Goal: Book appointment/travel/reservation

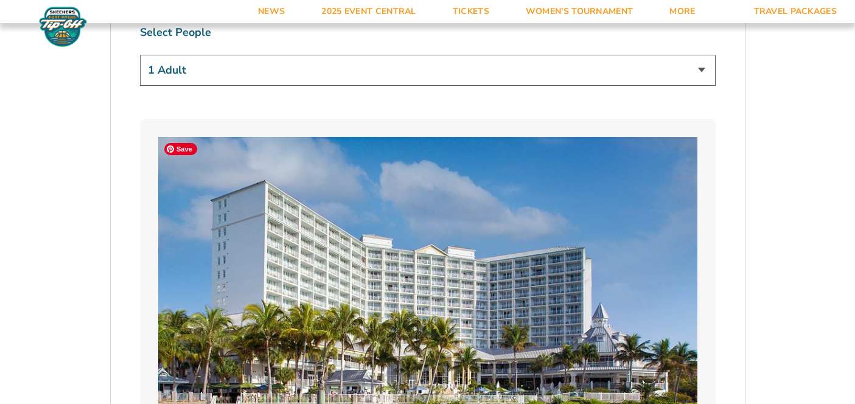
scroll to position [810, 0]
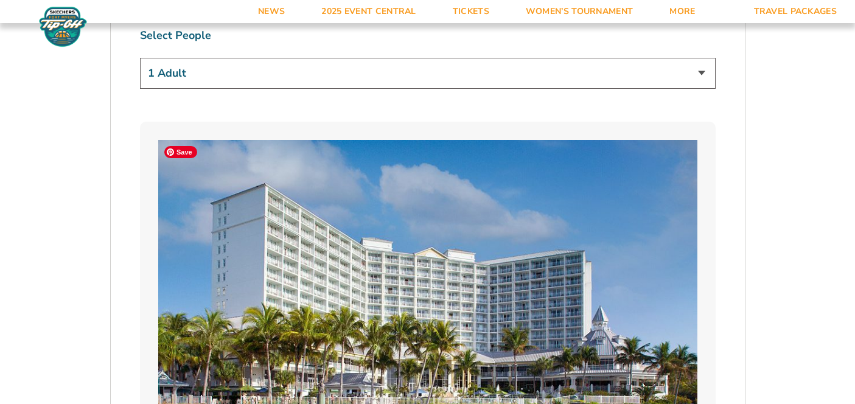
click at [409, 73] on select "1 Adult 2 Adults 3 Adults 4 Adults 2 Adults + 1 Child 2 Adults + 2 Children 2 A…" at bounding box center [428, 73] width 576 height 31
select select "2 Adults"
click at [140, 58] on select "1 Adult 2 Adults 3 Adults 4 Adults 2 Adults + 1 Child 2 Adults + 2 Children 2 A…" at bounding box center [428, 73] width 576 height 31
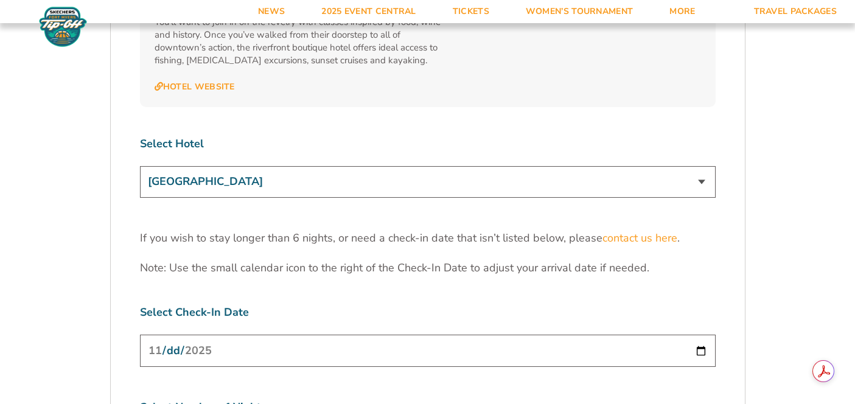
scroll to position [3714, 0]
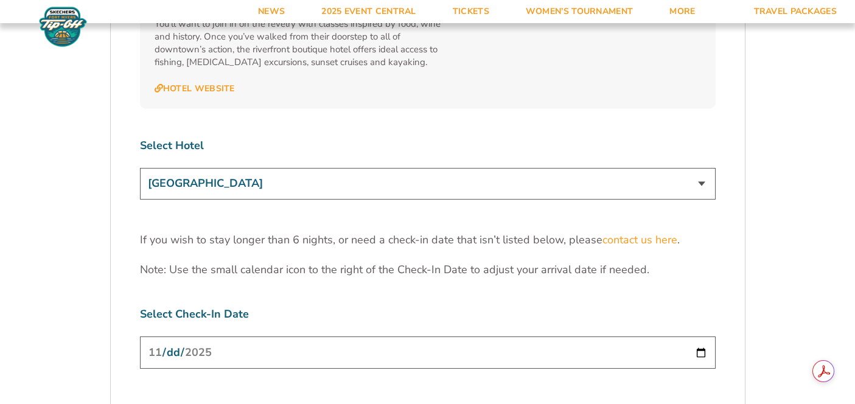
click at [702, 336] on input "[DATE]" at bounding box center [428, 352] width 576 height 32
select select "6 Nights"
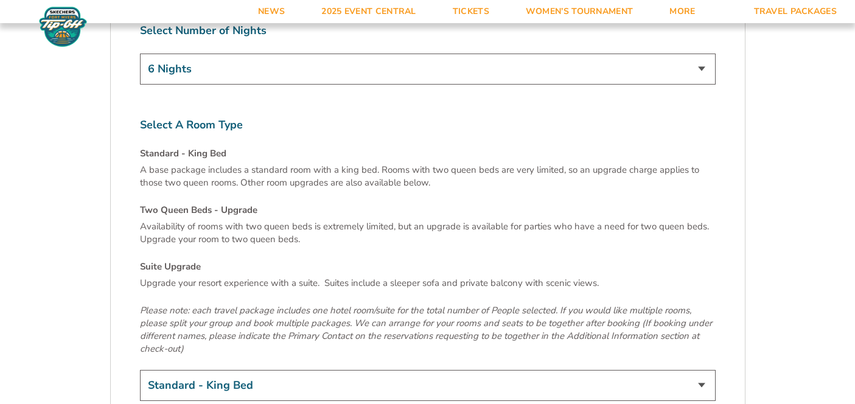
scroll to position [4119, 0]
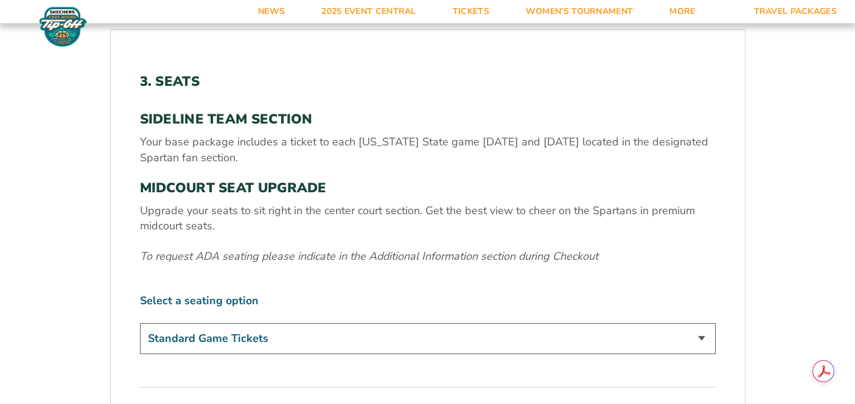
scroll to position [354, 0]
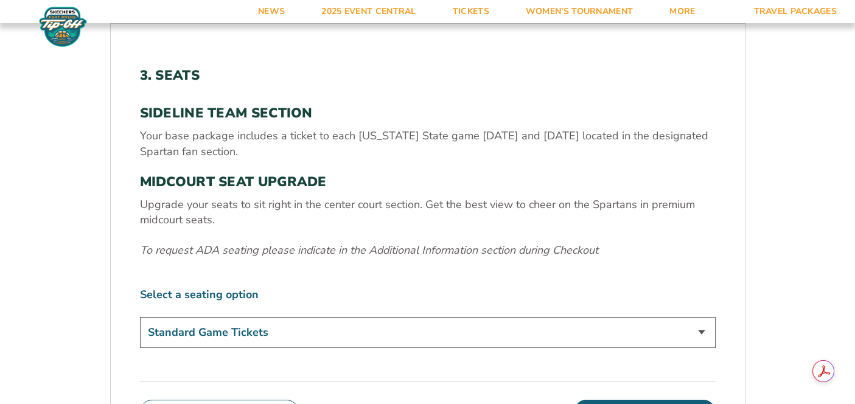
click at [480, 333] on select "Standard Game Tickets Midcourt Seat Upgrade (+$140 per person)" at bounding box center [428, 332] width 576 height 31
select select "Midcourt Seat Upgrade"
click at [140, 317] on select "Standard Game Tickets Midcourt Seat Upgrade (+$140 per person)" at bounding box center [428, 332] width 576 height 31
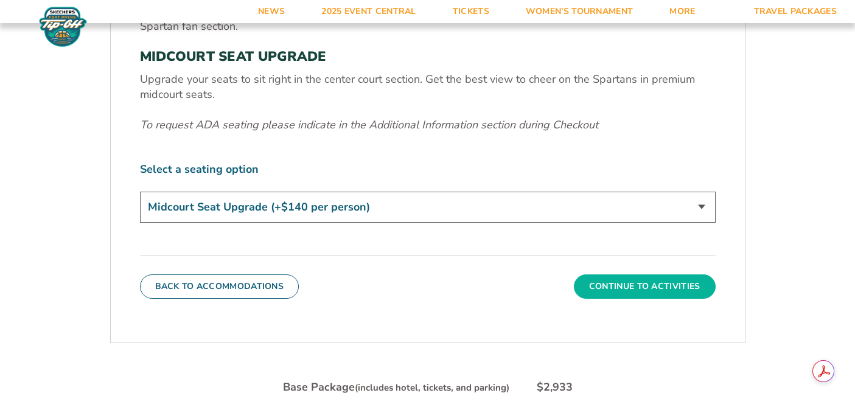
click at [656, 276] on button "Continue To Activities" at bounding box center [645, 286] width 142 height 24
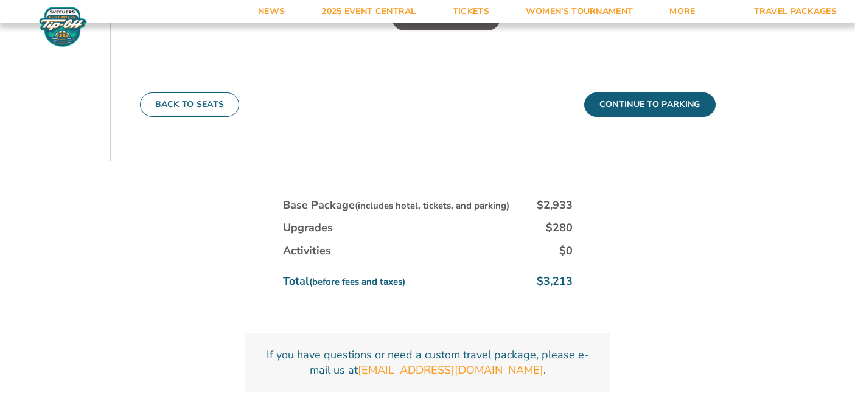
scroll to position [639, 0]
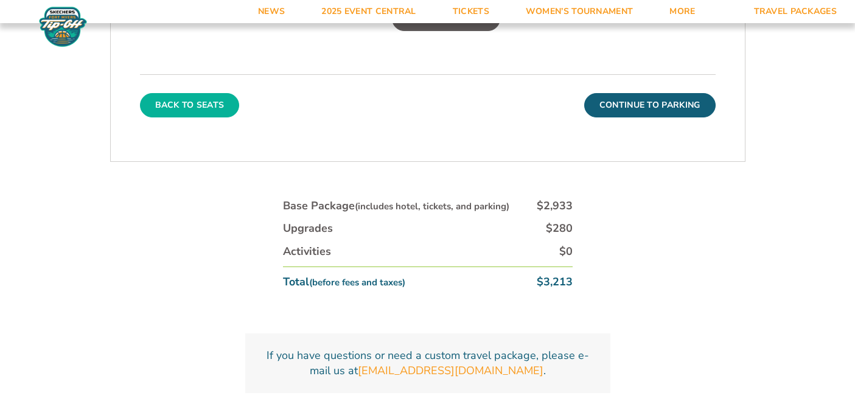
click at [198, 99] on button "Back To Seats" at bounding box center [190, 105] width 100 height 24
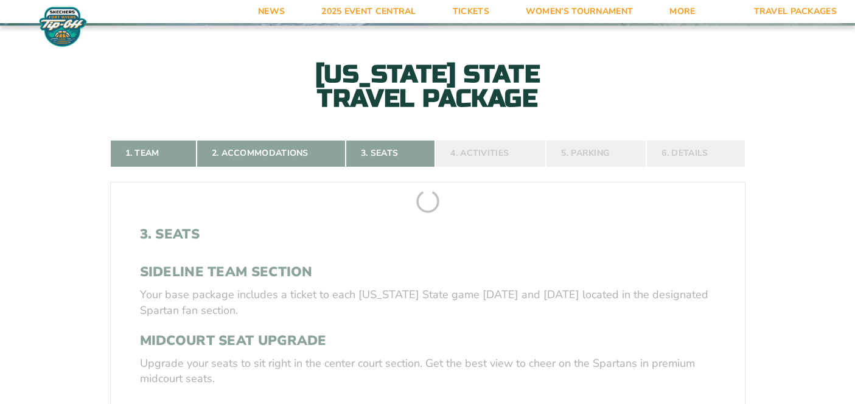
scroll to position [190, 0]
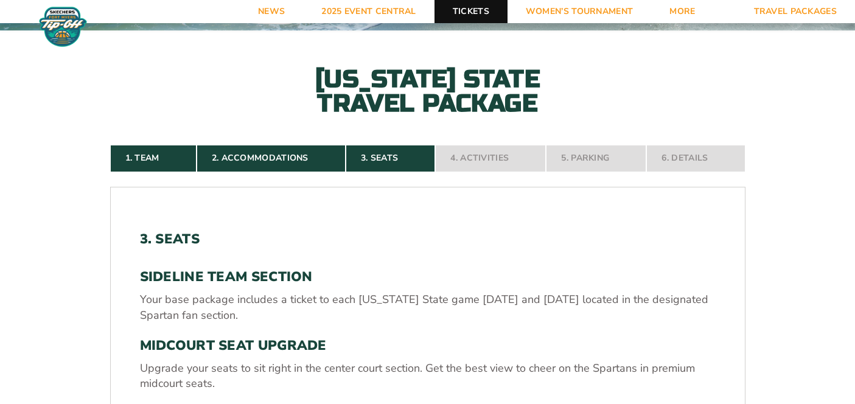
click at [480, 14] on link "Tickets" at bounding box center [470, 11] width 73 height 23
